Goal: Task Accomplishment & Management: Complete application form

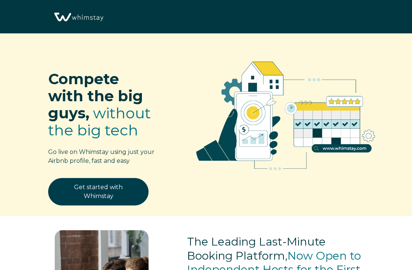
select select "US"
select select "Manual"
select select "Podcast"
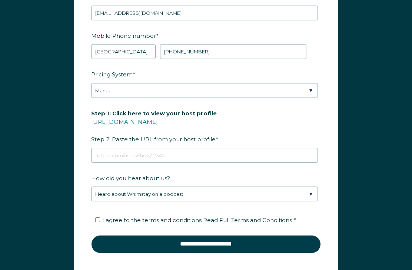
scroll to position [981, 0]
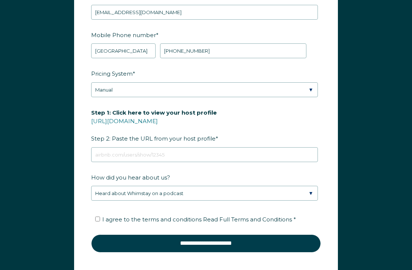
click at [158, 120] on link "[URL][DOMAIN_NAME]" at bounding box center [124, 120] width 67 height 7
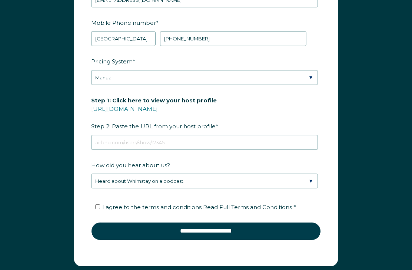
click at [158, 108] on link "[URL][DOMAIN_NAME]" at bounding box center [124, 108] width 67 height 7
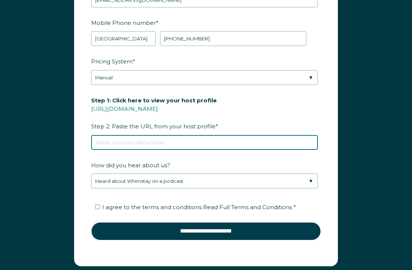
click at [128, 142] on input "Step 1: Click here to view your host profile [URL][DOMAIN_NAME] Step 2: Paste t…" at bounding box center [204, 142] width 227 height 15
paste input "[URL][DOMAIN_NAME]"
type input "[URL][DOMAIN_NAME]"
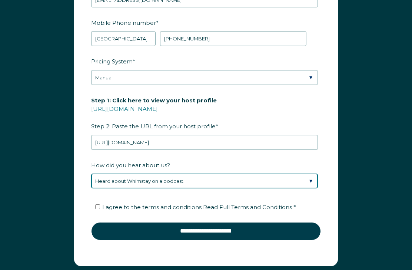
click at [208, 182] on select "Please Select Discovered Whimstay at an event or conference Found Whimstay thro…" at bounding box center [204, 181] width 227 height 15
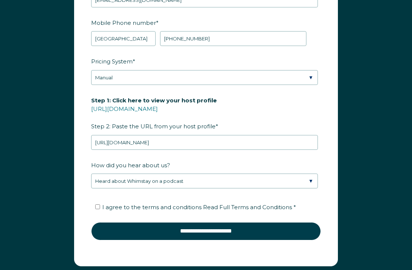
click at [100, 208] on input "I agree to the terms and conditions Read Full Terms and Conditions *" at bounding box center [97, 207] width 5 height 5
checkbox input "true"
click at [200, 229] on input "**********" at bounding box center [206, 231] width 230 height 18
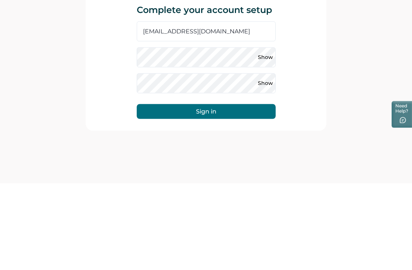
scroll to position [24, 0]
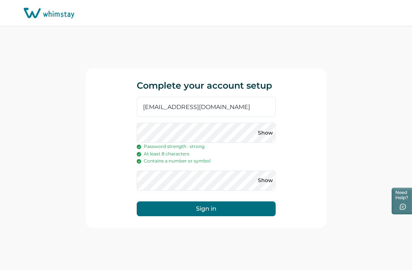
click at [267, 175] on button "Show" at bounding box center [266, 181] width 12 height 12
click at [271, 127] on button "Show" at bounding box center [266, 133] width 12 height 12
click at [217, 201] on button "Sign in" at bounding box center [206, 208] width 139 height 15
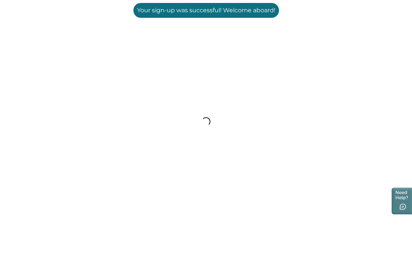
scroll to position [0, 0]
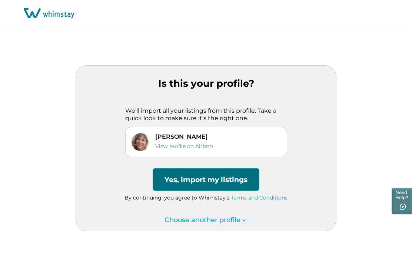
click at [235, 189] on button "Yes, import my listings" at bounding box center [206, 179] width 107 height 22
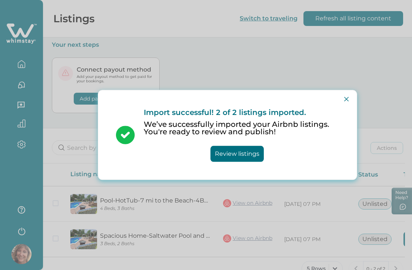
click at [245, 156] on button "Review listings" at bounding box center [236, 154] width 53 height 16
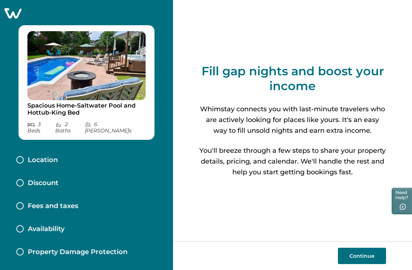
click at [24, 156] on div "Location" at bounding box center [37, 160] width 42 height 8
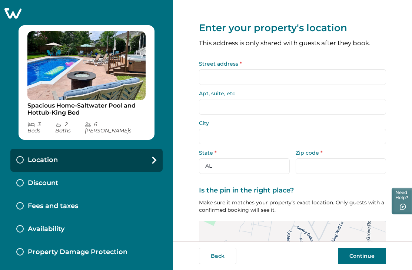
click at [236, 79] on input "Street address *" at bounding box center [292, 77] width 187 height 16
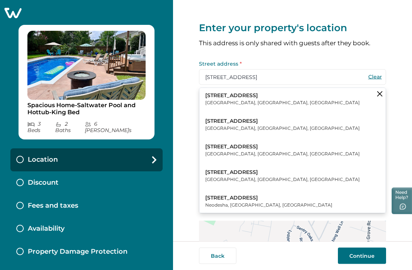
type input "[STREET_ADDRESS]"
click at [251, 102] on p "[GEOGRAPHIC_DATA], [GEOGRAPHIC_DATA], [GEOGRAPHIC_DATA]" at bounding box center [282, 102] width 155 height 7
type input "Wilmington"
select select "NC"
type input "28409"
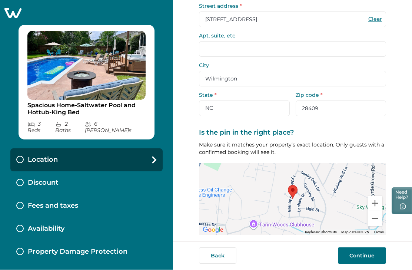
scroll to position [57, 0]
click at [295, 248] on button "Confirm location" at bounding box center [292, 248] width 187 height 15
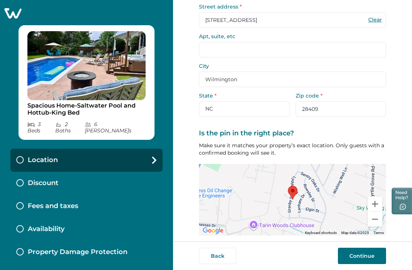
scroll to position [52, 0]
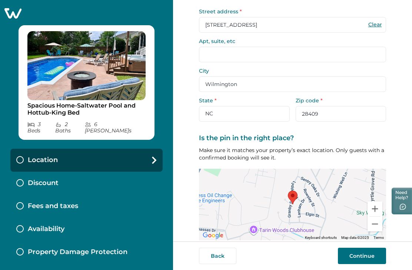
click at [20, 179] on div at bounding box center [19, 182] width 7 height 7
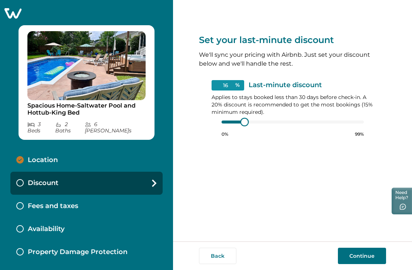
type input "15"
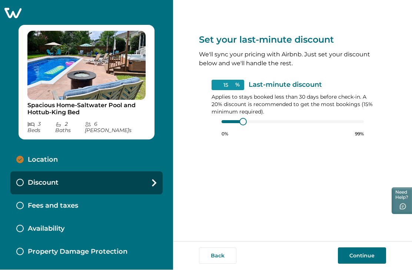
scroll to position [24, 0]
click at [364, 254] on button "Continue" at bounding box center [362, 256] width 48 height 16
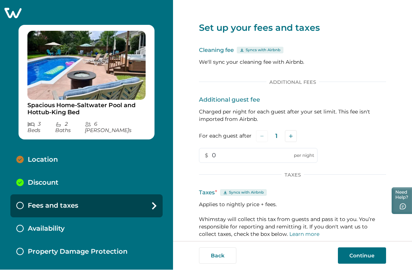
click at [292, 135] on icon "Add" at bounding box center [291, 137] width 4 height 4
click at [292, 135] on icon "Add" at bounding box center [292, 137] width 4 height 4
click at [293, 130] on button "Add" at bounding box center [292, 136] width 12 height 12
click at [293, 130] on button "Add" at bounding box center [293, 136] width 12 height 12
click at [292, 130] on button "Add" at bounding box center [292, 136] width 12 height 12
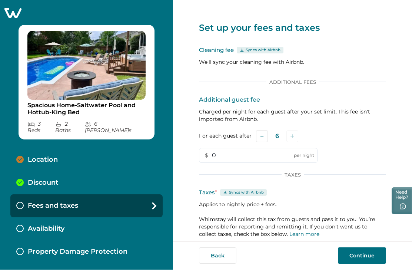
click at [226, 148] on input "0" at bounding box center [258, 155] width 119 height 15
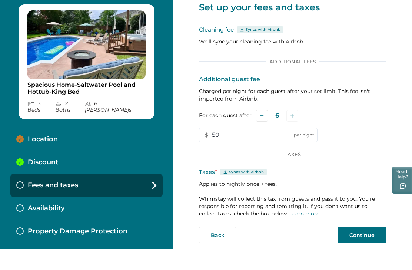
scroll to position [24, 0]
type input "50"
click at [364, 248] on button "Continue" at bounding box center [362, 256] width 48 height 16
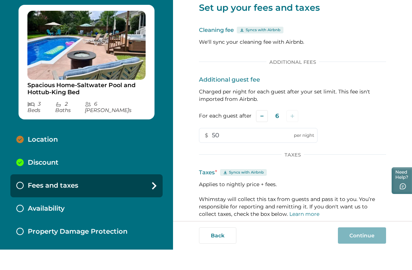
scroll to position [24, 0]
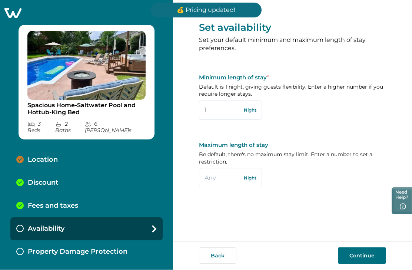
click at [220, 101] on input "1" at bounding box center [230, 110] width 63 height 19
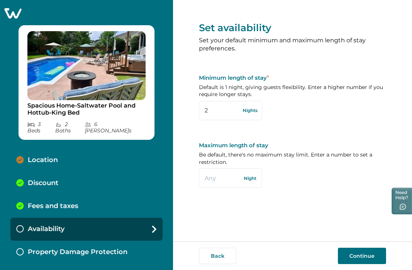
type input "2"
click at [224, 168] on input "text" at bounding box center [230, 177] width 63 height 19
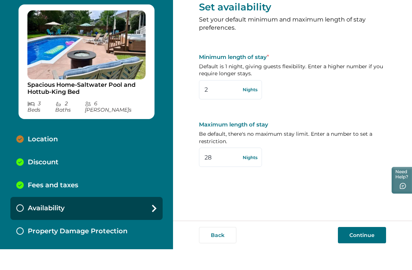
type input "28"
click at [369, 248] on button "Continue" at bounding box center [362, 256] width 48 height 16
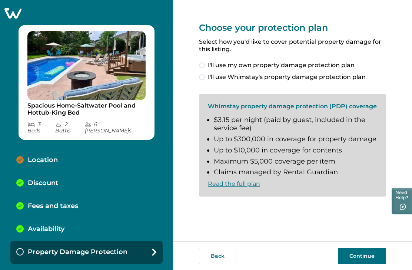
click at [203, 80] on label "I'll use Whimstay's property damage protection plan" at bounding box center [292, 77] width 187 height 9
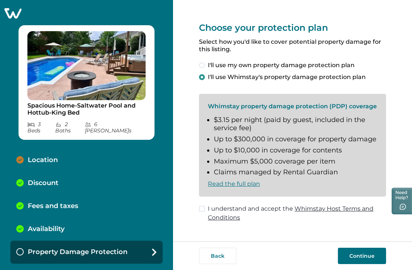
click at [205, 208] on label "I understand and accept the Whimstay Host Terms and Conditions" at bounding box center [292, 213] width 187 height 18
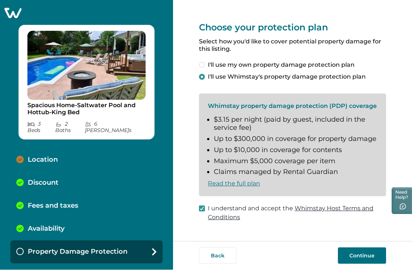
click at [368, 264] on button "Continue" at bounding box center [362, 256] width 48 height 16
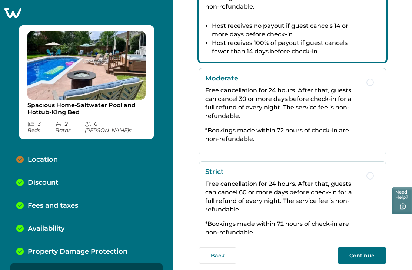
scroll to position [208, 0]
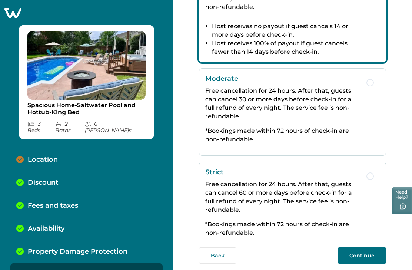
click at [372, 85] on span "button" at bounding box center [369, 82] width 7 height 7
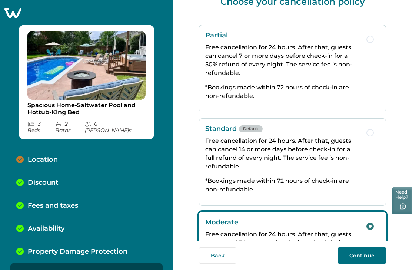
scroll to position [25, 0]
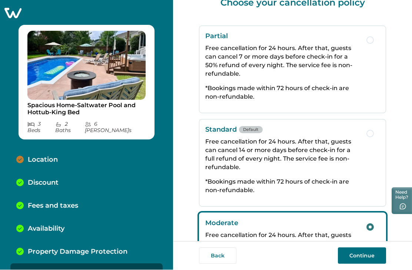
click at [371, 134] on span "button" at bounding box center [369, 133] width 7 height 7
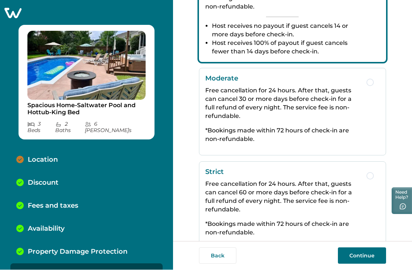
scroll to position [208, 0]
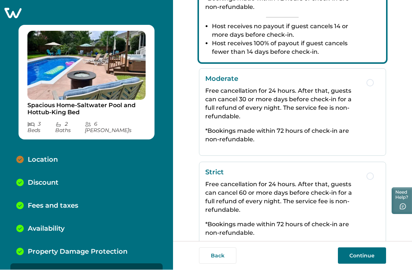
click at [369, 264] on button "Continue" at bounding box center [362, 256] width 48 height 16
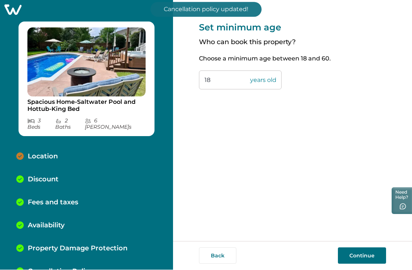
scroll to position [6, 0]
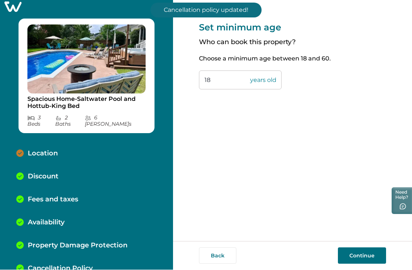
click at [223, 80] on input "18" at bounding box center [240, 80] width 83 height 19
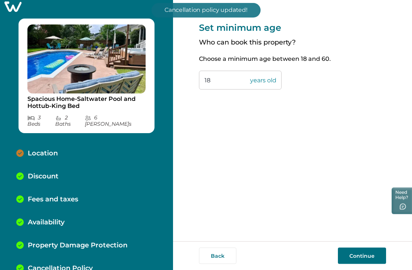
type input "1"
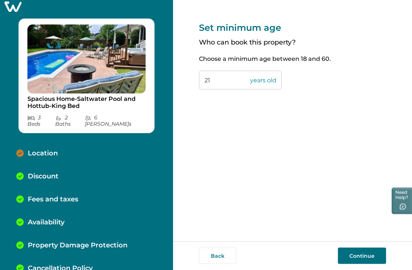
scroll to position [0, 0]
type input "21"
click at [368, 261] on button "Continue" at bounding box center [362, 256] width 48 height 16
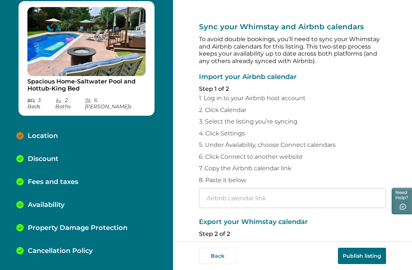
scroll to position [24, 0]
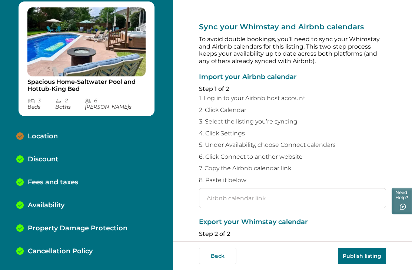
click at [222, 193] on input "text" at bounding box center [292, 198] width 187 height 20
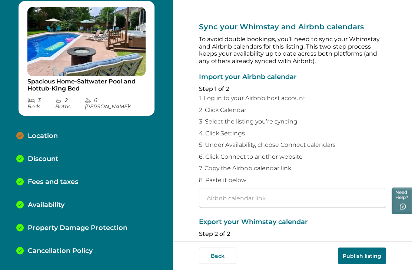
paste input "[URL][DOMAIN_NAME]"
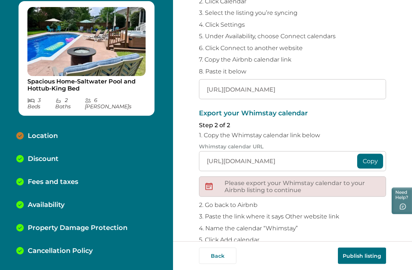
scroll to position [108, 0]
type input "[URL][DOMAIN_NAME]"
click at [373, 159] on button "Copy" at bounding box center [370, 161] width 26 height 15
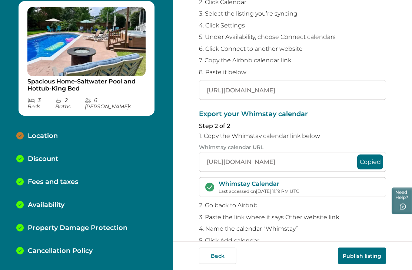
scroll to position [24, 0]
click at [369, 253] on button "Publish listing" at bounding box center [362, 256] width 48 height 16
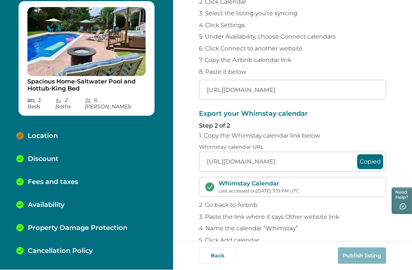
click at [48, 132] on p "Location" at bounding box center [43, 136] width 30 height 8
select select "NC"
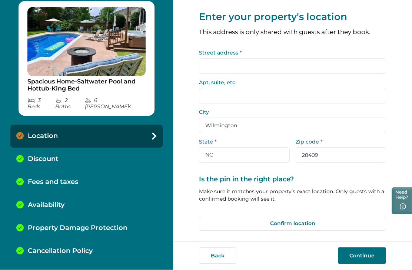
type input "[STREET_ADDRESS]"
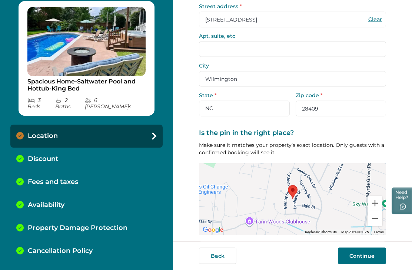
scroll to position [57, 0]
click at [301, 247] on button "Confirm location" at bounding box center [292, 248] width 187 height 15
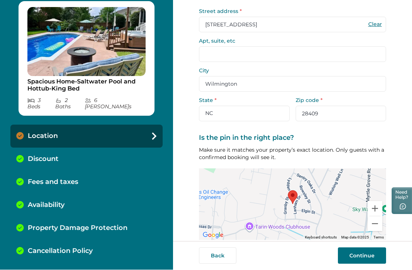
click at [368, 264] on button "Continue" at bounding box center [362, 256] width 48 height 16
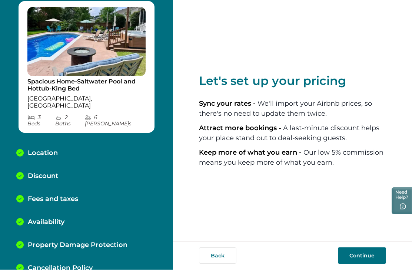
click at [375, 264] on button "Continue" at bounding box center [362, 256] width 48 height 16
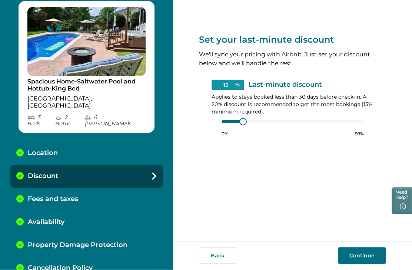
click at [369, 264] on button "Continue" at bounding box center [362, 256] width 48 height 16
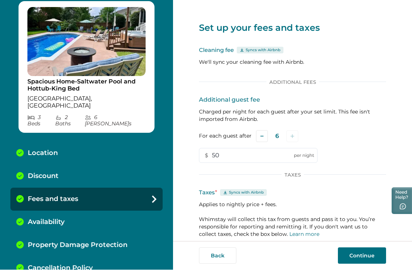
click at [366, 264] on button "Continue" at bounding box center [362, 256] width 48 height 16
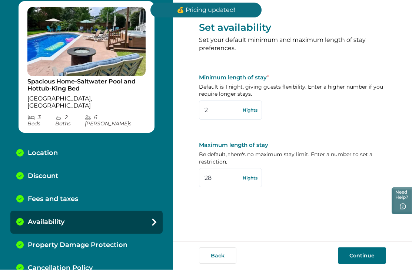
click at [370, 264] on button "Continue" at bounding box center [362, 256] width 48 height 16
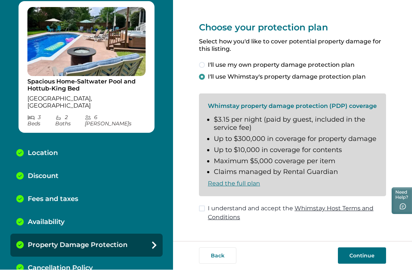
click at [204, 206] on span at bounding box center [202, 209] width 6 height 6
click at [372, 264] on button "Continue" at bounding box center [362, 256] width 48 height 16
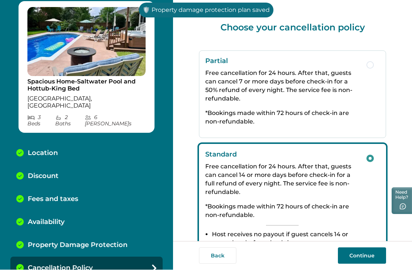
click at [371, 264] on button "Continue" at bounding box center [362, 256] width 48 height 16
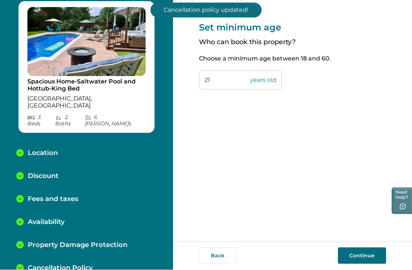
click at [369, 264] on button "Continue" at bounding box center [362, 256] width 48 height 16
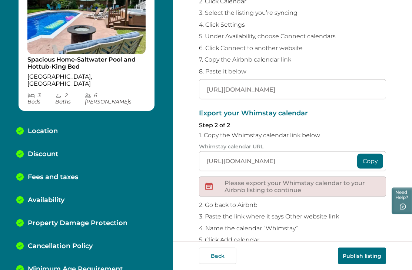
scroll to position [108, 0]
click at [372, 159] on button "Copy" at bounding box center [370, 161] width 26 height 15
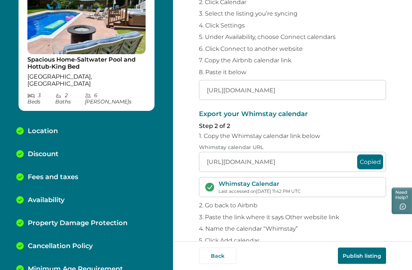
scroll to position [24, 0]
click at [365, 256] on button "Publish listing" at bounding box center [362, 256] width 48 height 16
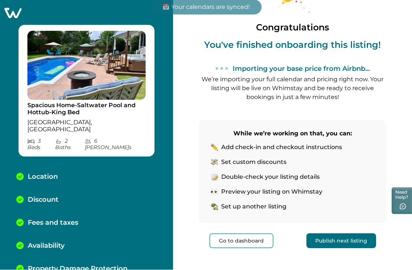
scroll to position [25, 0]
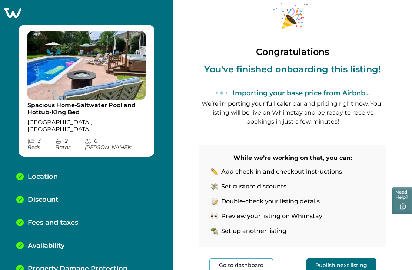
click at [282, 228] on p "Set up another listing" at bounding box center [253, 231] width 65 height 7
click at [356, 258] on button "Publish next listing" at bounding box center [341, 265] width 70 height 15
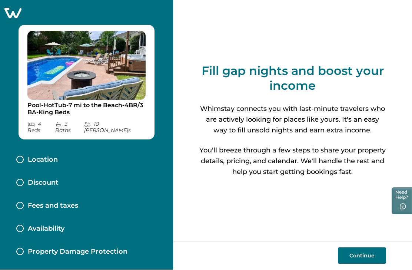
click at [375, 255] on button "Continue" at bounding box center [362, 256] width 48 height 16
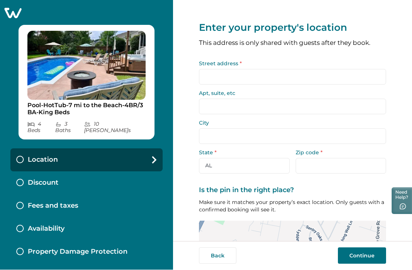
click at [247, 69] on input "Street address *" at bounding box center [292, 77] width 187 height 16
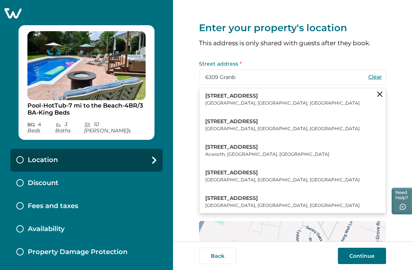
click at [260, 88] on button "[STREET_ADDRESS]" at bounding box center [292, 99] width 186 height 23
type input "[STREET_ADDRESS]"
type input "Wilmington"
select select "NC"
type input "28409"
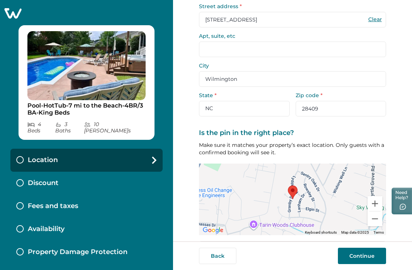
scroll to position [57, 0]
click at [307, 241] on button "Confirm location" at bounding box center [292, 248] width 187 height 15
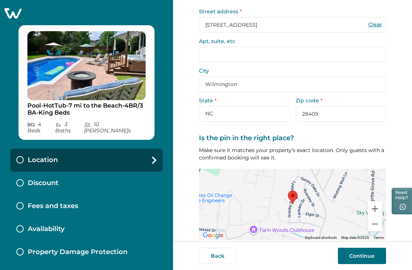
click at [368, 254] on button "Continue" at bounding box center [362, 256] width 48 height 16
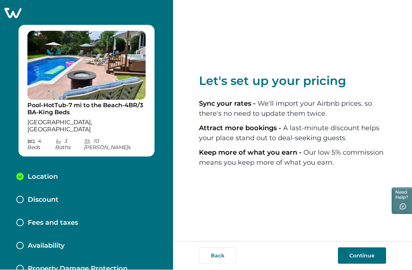
click at [365, 255] on button "Continue" at bounding box center [362, 256] width 48 height 16
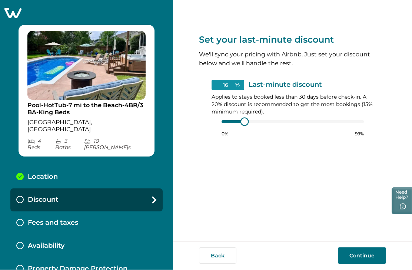
type input "15"
click at [365, 253] on button "Continue" at bounding box center [362, 256] width 48 height 16
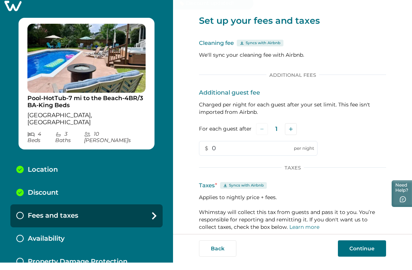
scroll to position [0, 0]
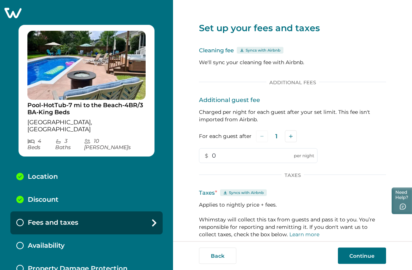
click at [228, 156] on input "0" at bounding box center [258, 155] width 119 height 15
type input "50"
click at [290, 139] on button "Add" at bounding box center [291, 136] width 12 height 12
click at [292, 136] on icon "Add" at bounding box center [292, 137] width 4 height 4
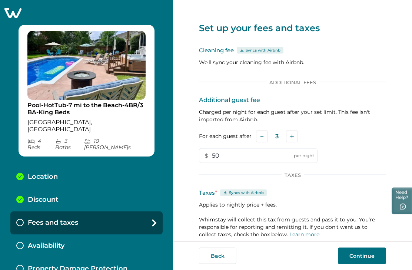
click at [291, 136] on icon "Add" at bounding box center [292, 137] width 4 height 4
click at [292, 136] on icon "Add" at bounding box center [293, 137] width 4 height 4
click at [293, 136] on button "Add" at bounding box center [292, 136] width 12 height 12
click at [294, 136] on button "Add" at bounding box center [292, 136] width 12 height 12
click at [295, 138] on button "Add" at bounding box center [292, 136] width 12 height 12
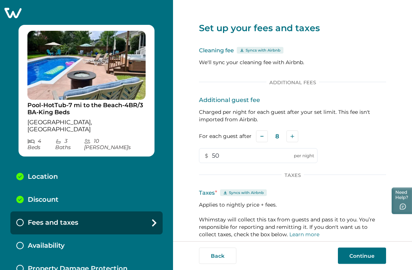
click at [363, 264] on button "Continue" at bounding box center [362, 256] width 48 height 16
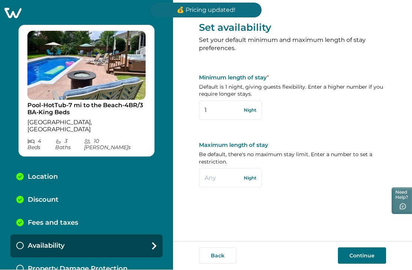
click at [221, 114] on input "1" at bounding box center [230, 110] width 63 height 19
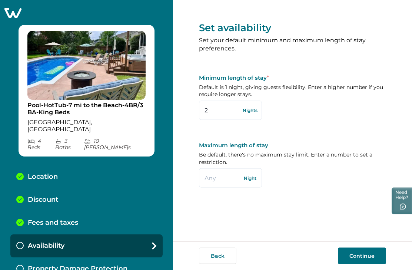
type input "2"
click at [222, 176] on input "text" at bounding box center [230, 177] width 63 height 19
type input "28"
click at [372, 259] on button "Continue" at bounding box center [362, 256] width 48 height 16
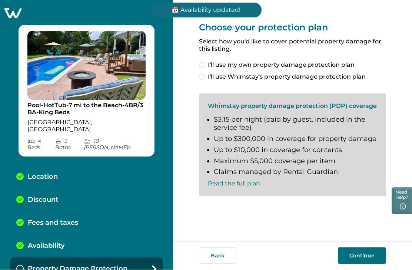
click at [200, 80] on label "I'll use Whimstay's property damage protection plan" at bounding box center [292, 77] width 187 height 9
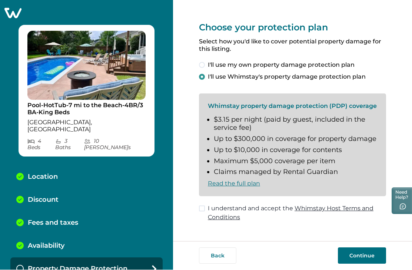
click at [202, 206] on span at bounding box center [202, 209] width 6 height 6
click at [369, 264] on button "Continue" at bounding box center [362, 256] width 48 height 16
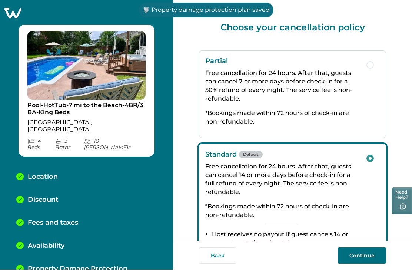
click at [367, 264] on button "Continue" at bounding box center [362, 256] width 48 height 16
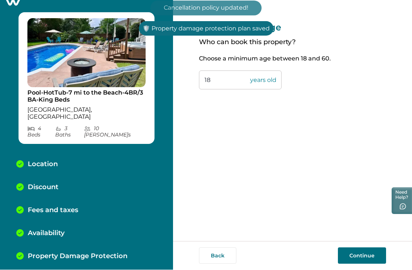
scroll to position [16, 0]
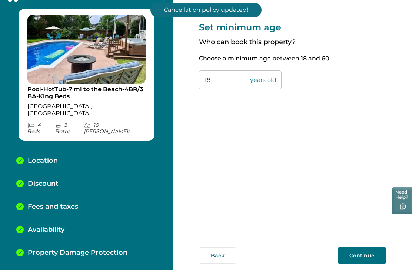
click at [219, 85] on input "18" at bounding box center [240, 80] width 83 height 19
type input "1"
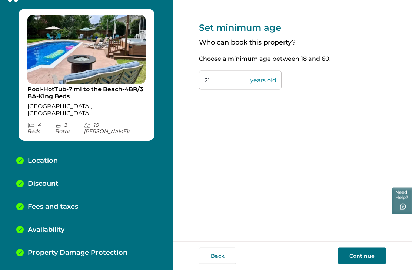
type input "21"
click at [370, 264] on button "Continue" at bounding box center [362, 256] width 48 height 16
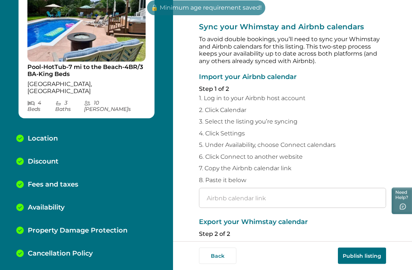
scroll to position [24, 0]
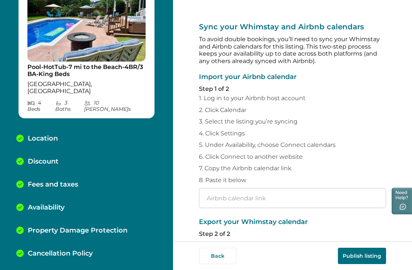
click at [210, 188] on input "text" at bounding box center [292, 198] width 187 height 20
paste input "[URL][DOMAIN_NAME]"
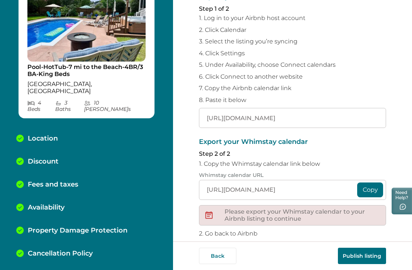
scroll to position [87, 0]
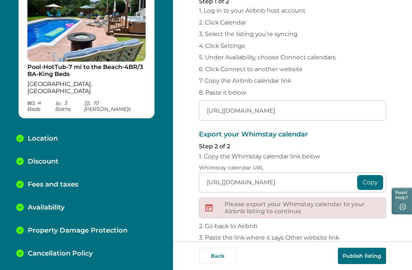
type input "[URL][DOMAIN_NAME]"
click at [374, 175] on button "Copy" at bounding box center [370, 182] width 26 height 15
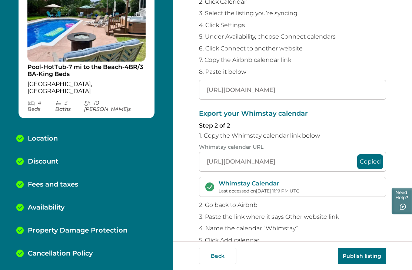
scroll to position [108, 0]
click at [363, 256] on button "Publish listing" at bounding box center [362, 256] width 48 height 16
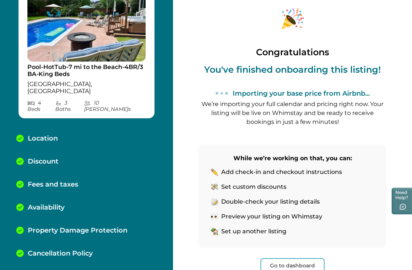
click at [326, 168] on p "Add check-in and checkout instructions" at bounding box center [281, 171] width 121 height 7
click at [280, 183] on p "Set custom discounts" at bounding box center [253, 186] width 65 height 7
click at [296, 258] on button "Go to dashboard" at bounding box center [293, 265] width 64 height 15
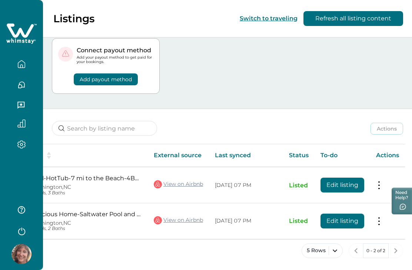
scroll to position [0, 69]
click at [351, 179] on button "Edit listing" at bounding box center [343, 185] width 44 height 15
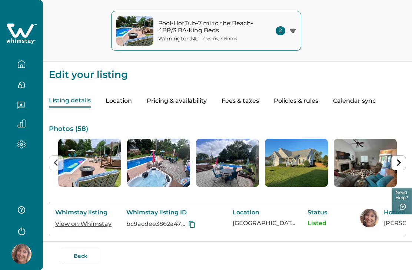
click at [366, 100] on button "Calendar sync" at bounding box center [354, 100] width 43 height 13
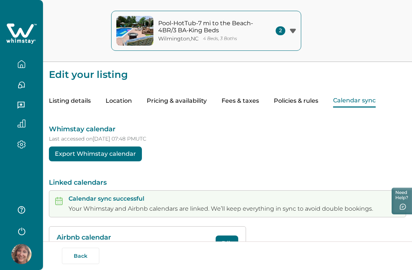
click at [255, 104] on button "Fees & taxes" at bounding box center [240, 100] width 37 height 13
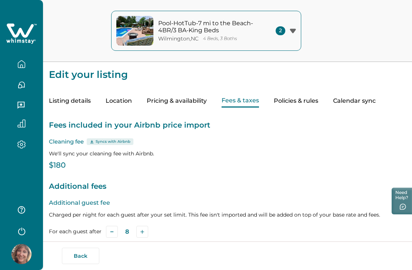
click at [311, 104] on button "Policies & rules" at bounding box center [296, 100] width 44 height 13
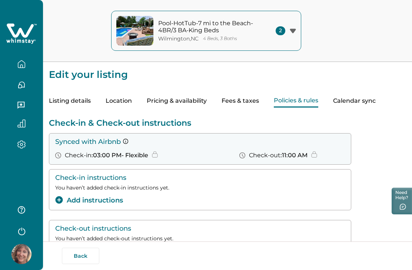
click at [95, 200] on button "Add instructions" at bounding box center [89, 200] width 68 height 10
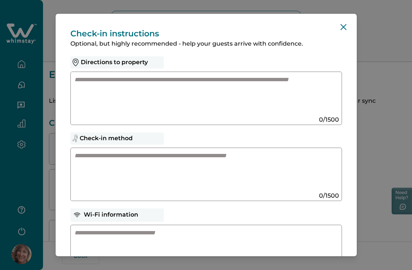
click at [116, 103] on textarea at bounding box center [198, 96] width 249 height 40
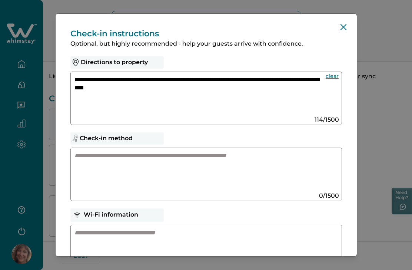
type textarea "**********"
click at [86, 152] on textarea at bounding box center [198, 172] width 249 height 40
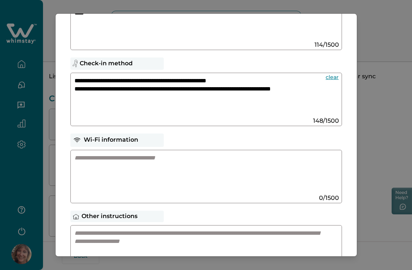
scroll to position [80, 0]
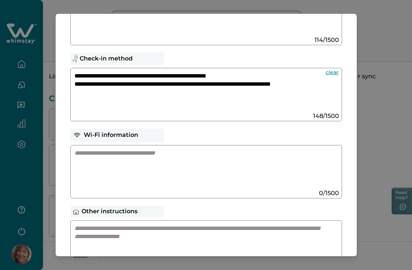
type textarea "**********"
click at [159, 149] on textarea at bounding box center [198, 169] width 249 height 40
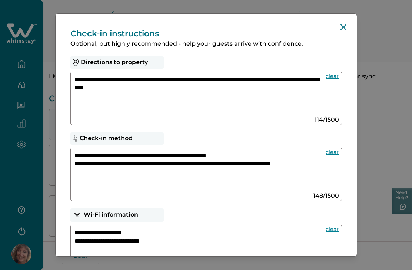
scroll to position [0, 0]
type textarea "**********"
click at [232, 76] on textarea "**********" at bounding box center [198, 96] width 249 height 40
click at [231, 76] on textarea "**********" at bounding box center [198, 96] width 249 height 40
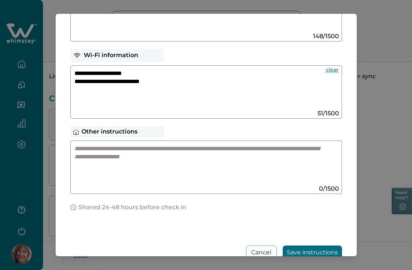
scroll to position [159, 0]
type textarea "**********"
click at [87, 145] on textarea at bounding box center [198, 165] width 249 height 40
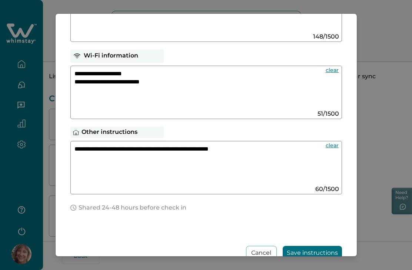
type textarea "**********"
click at [321, 246] on button "Save instructions" at bounding box center [312, 253] width 59 height 14
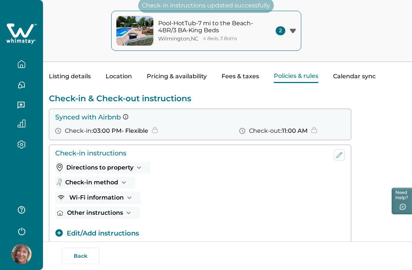
scroll to position [107, 0]
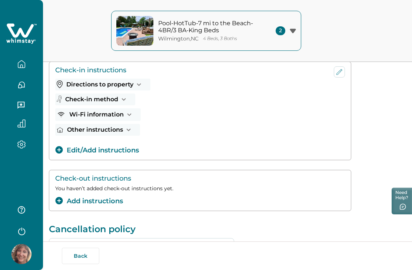
click at [110, 202] on button "Add instructions" at bounding box center [89, 201] width 68 height 10
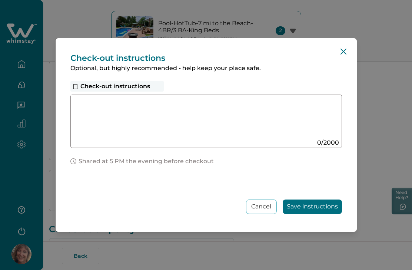
click at [342, 53] on icon "Close" at bounding box center [344, 52] width 6 height 6
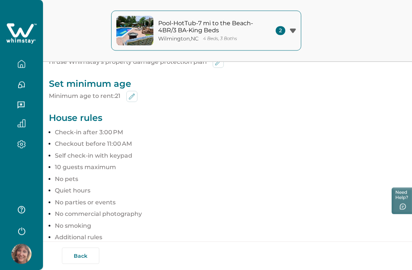
scroll to position [398, 0]
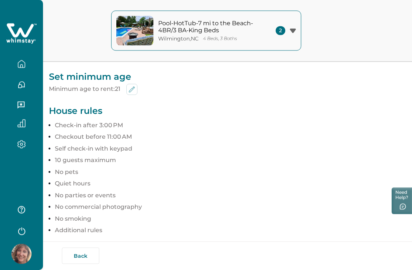
click at [83, 264] on button "Back" at bounding box center [80, 256] width 37 height 16
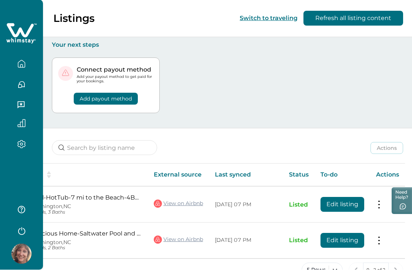
scroll to position [0, 69]
click at [348, 237] on button "Edit listing" at bounding box center [343, 240] width 44 height 15
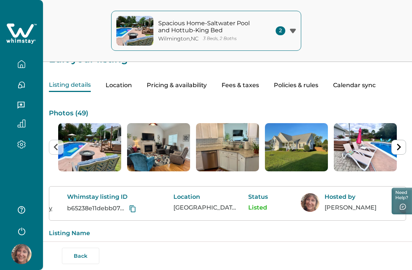
scroll to position [0, 81]
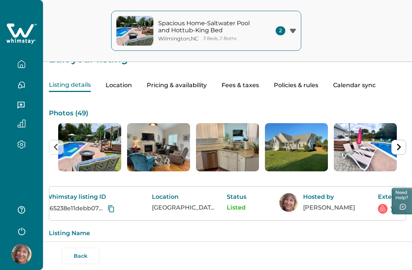
click at [301, 88] on button "Policies & rules" at bounding box center [296, 85] width 44 height 13
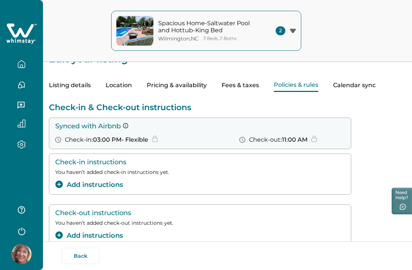
click at [117, 186] on button "Add instructions" at bounding box center [89, 185] width 68 height 10
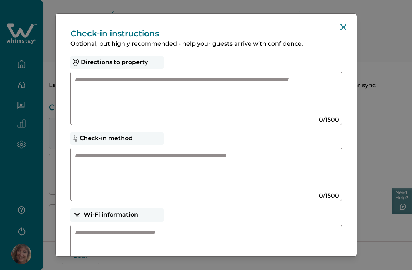
click at [126, 76] on textarea at bounding box center [198, 96] width 249 height 40
type textarea "*"
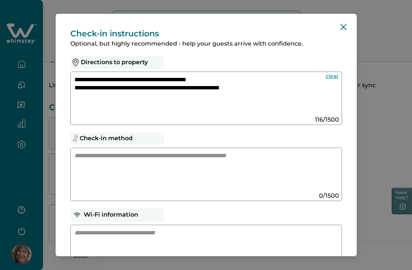
type textarea "**********"
click at [144, 152] on textarea at bounding box center [198, 172] width 249 height 40
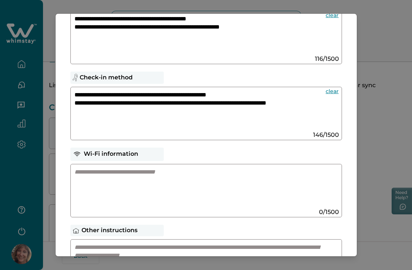
scroll to position [73, 0]
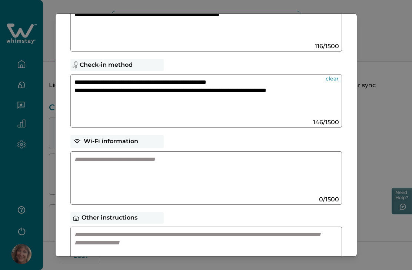
type textarea "**********"
click at [191, 155] on textarea at bounding box center [198, 175] width 249 height 40
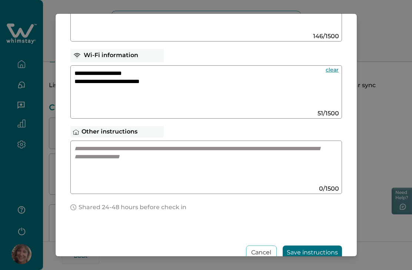
scroll to position [159, 0]
type textarea "**********"
click at [215, 150] on textarea at bounding box center [198, 165] width 249 height 40
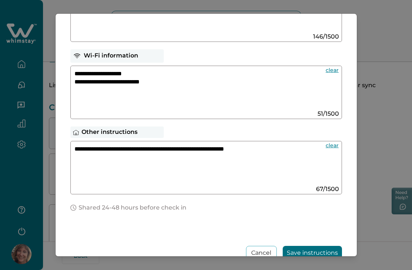
type textarea "**********"
click at [311, 246] on button "Save instructions" at bounding box center [312, 253] width 59 height 14
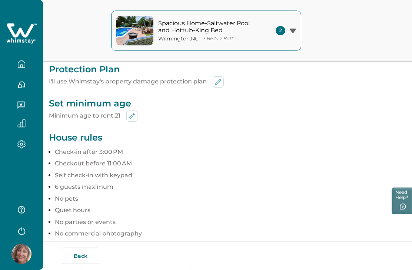
scroll to position [385, 0]
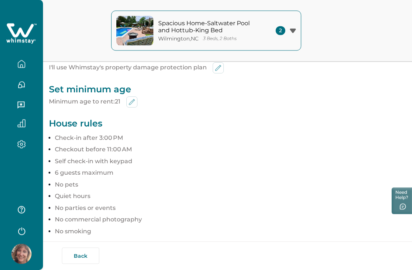
click at [86, 264] on button "Back" at bounding box center [80, 256] width 37 height 16
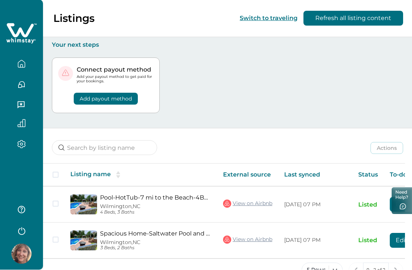
click at [20, 107] on icon "button" at bounding box center [21, 106] width 8 height 8
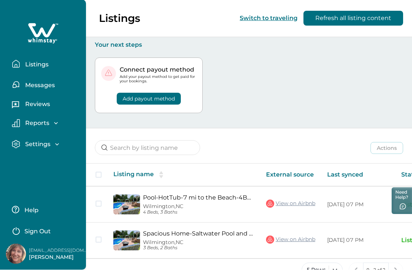
click at [30, 65] on p "Listings" at bounding box center [36, 64] width 26 height 7
click at [29, 67] on p "Listings" at bounding box center [36, 64] width 26 height 7
click at [159, 235] on link "Spacious Home-Saltwater Pool and Hottub-King Bed" at bounding box center [198, 233] width 111 height 7
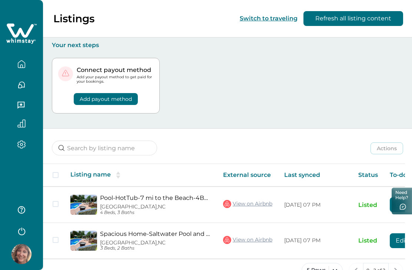
click at [21, 147] on icon "button" at bounding box center [21, 144] width 8 height 9
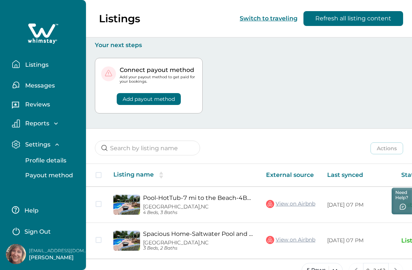
click at [17, 146] on icon "button" at bounding box center [16, 144] width 8 height 9
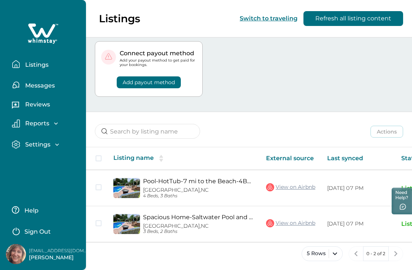
scroll to position [16, 0]
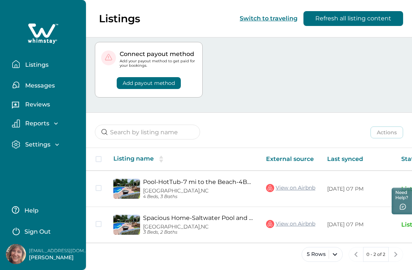
click at [59, 148] on icon "button" at bounding box center [56, 144] width 7 height 7
click at [52, 146] on div "Settings" at bounding box center [40, 144] width 41 height 7
click at [99, 188] on span at bounding box center [99, 188] width 6 height 6
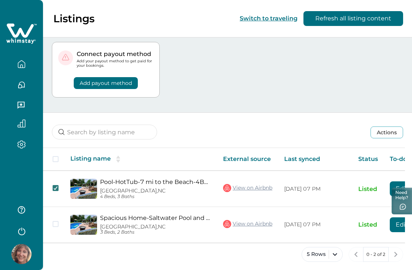
scroll to position [24, 0]
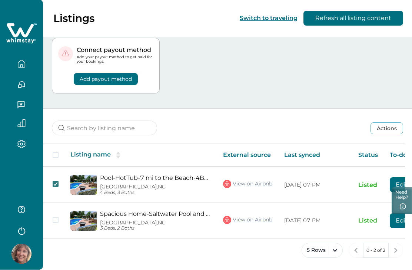
click at [399, 178] on button "Edit listing" at bounding box center [412, 185] width 44 height 15
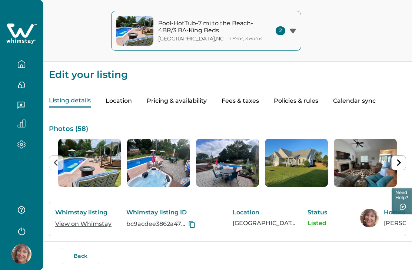
click at [163, 101] on button "Pricing & availability" at bounding box center [177, 100] width 60 height 13
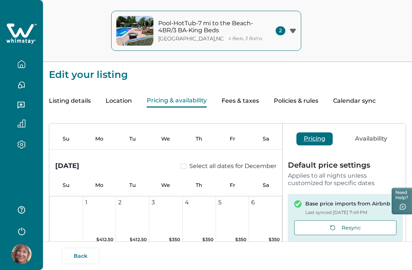
scroll to position [639, 0]
click at [285, 50] on button "Pool-HotTub-7 mi to the Beach-4BR/3 BA-King Beds Myrtle Grove , NC 4 Beds, 3 Ba…" at bounding box center [206, 31] width 190 height 40
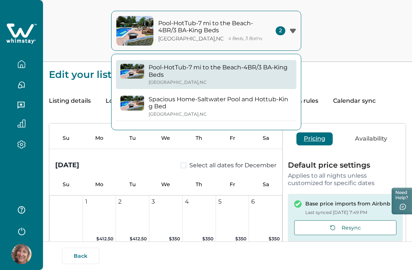
click at [255, 129] on section "Pool-HotTub-7 mi to the Beach-4BR/3 BA-King Beds Myrtle Grove , NC Spacious Hom…" at bounding box center [206, 92] width 190 height 76
click at [184, 128] on div "Pool-HotTub-7 mi to the Beach-4BR/3 BA-King Beds Myrtle Grove , NC Spacious Hom…" at bounding box center [206, 92] width 189 height 76
click at [148, 130] on div "November 2025 Select all dates for November Su Mo Tu We Th Fr Sa" at bounding box center [165, 126] width 233 height 46
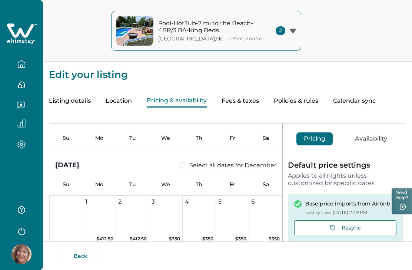
click at [294, 59] on div "Pool-HotTub-7 mi to the Beach-4BR/3 BA-King Beds Myrtle Grove , NC 4 Beds, 3 Ba…" at bounding box center [206, 31] width 412 height 62
click at [291, 60] on div "Pool-HotTub-7 mi to the Beach-4BR/3 BA-King Beds Myrtle Grove , NC 4 Beds, 3 Ba…" at bounding box center [206, 31] width 412 height 62
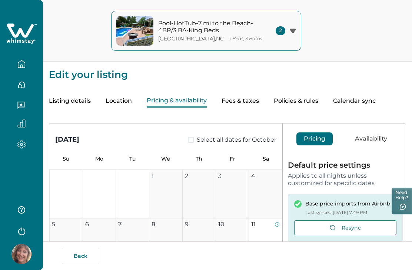
click at [292, 33] on icon "button" at bounding box center [293, 31] width 6 height 5
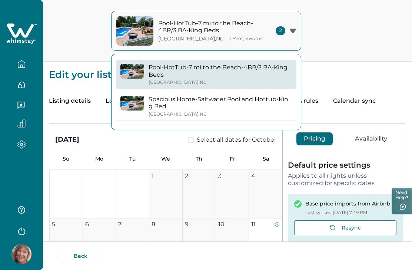
click at [175, 101] on p "Spacious Home-Saltwater Pool and Hottub-King Bed" at bounding box center [220, 103] width 143 height 14
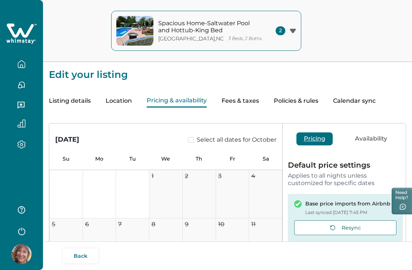
type input "15"
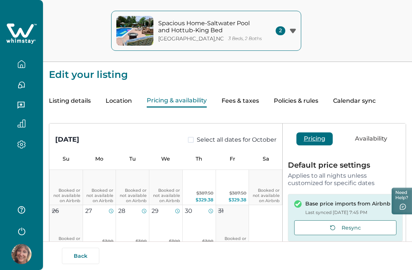
scroll to position [159, 0]
click at [363, 101] on button "Calendar sync" at bounding box center [354, 100] width 43 height 13
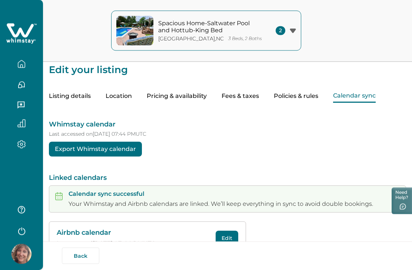
scroll to position [6, 0]
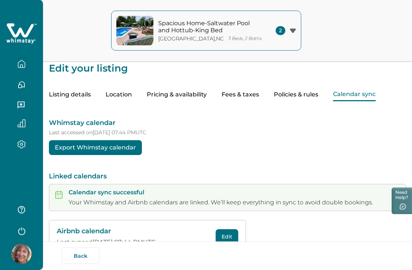
click at [231, 236] on button "Edit" at bounding box center [227, 236] width 23 height 15
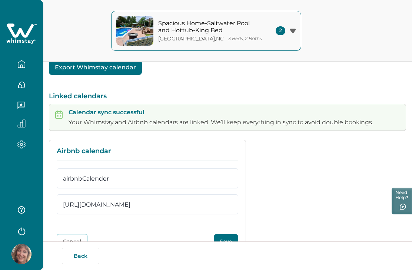
scroll to position [89, 0]
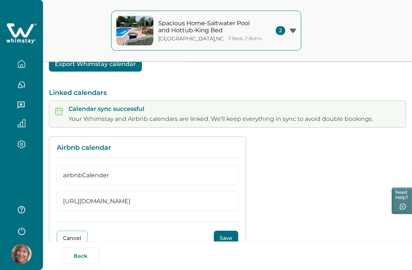
click at [230, 238] on button "Save" at bounding box center [226, 238] width 24 height 15
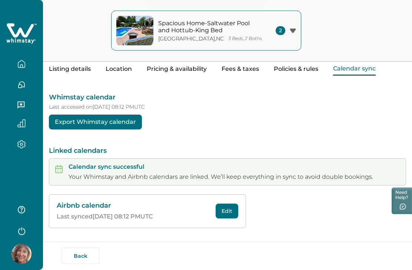
scroll to position [6, 0]
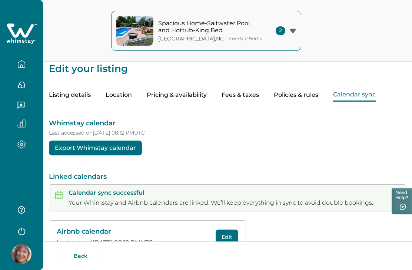
click at [64, 97] on button "Listing details" at bounding box center [70, 95] width 42 height 13
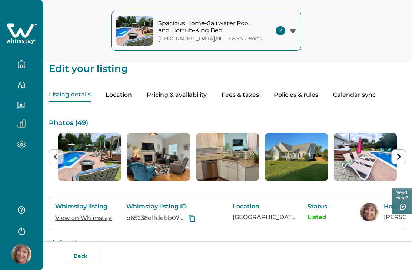
click at [190, 97] on button "Pricing & availability" at bounding box center [177, 95] width 60 height 13
